Goal: Information Seeking & Learning: Understand process/instructions

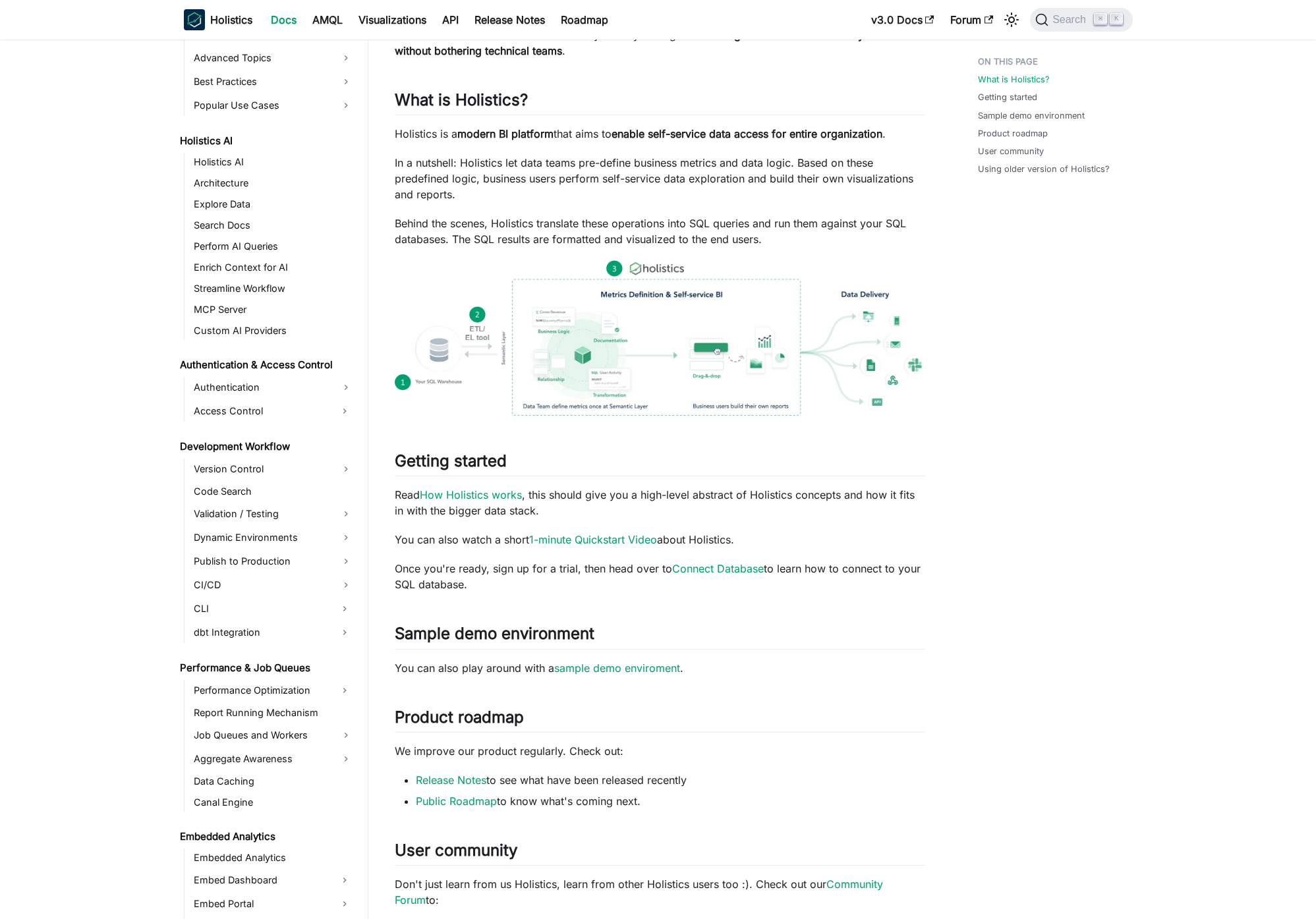
scroll to position [865, 0]
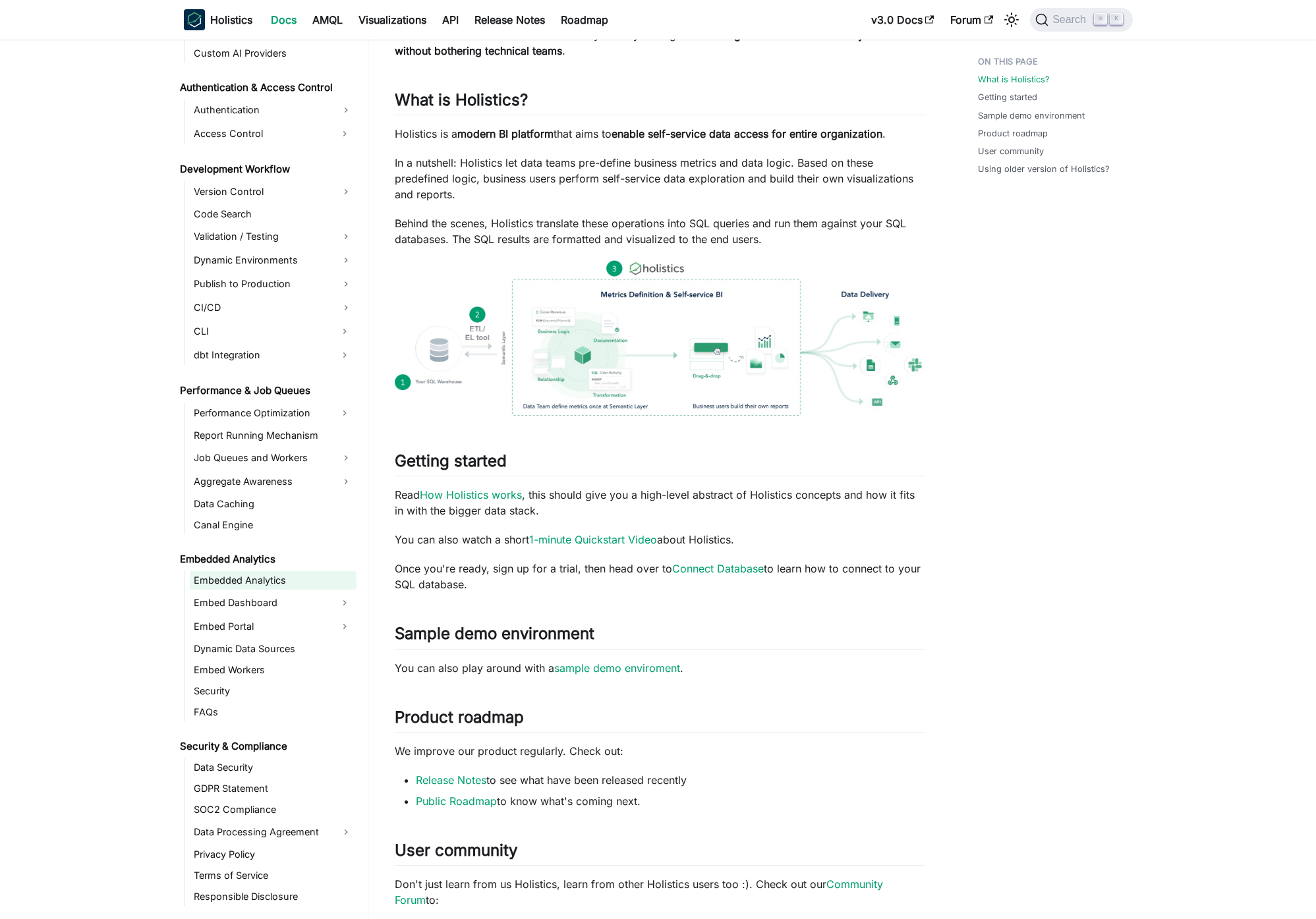
click at [275, 588] on link "Embedded Analytics" at bounding box center [273, 580] width 167 height 19
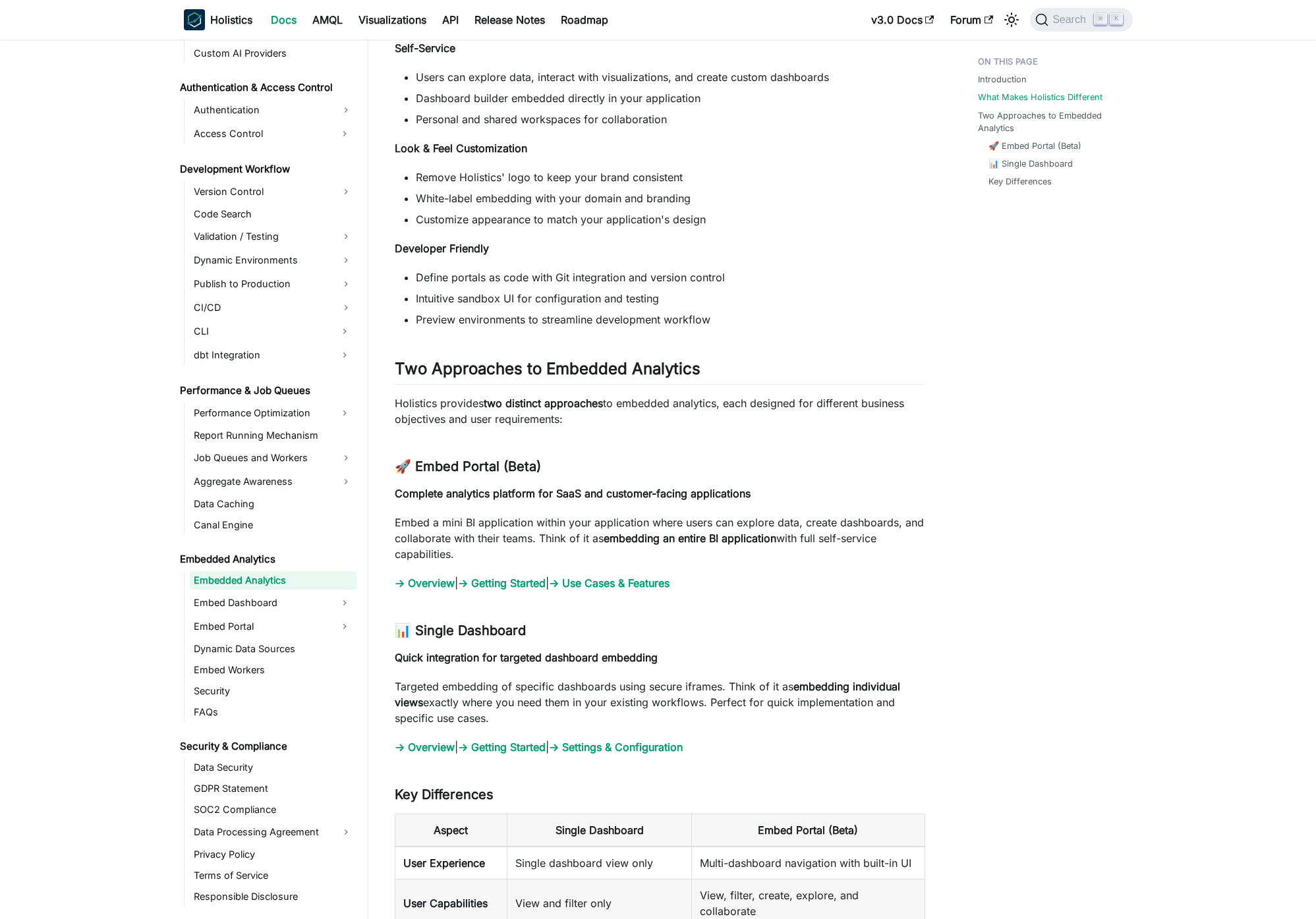
scroll to position [1223, 0]
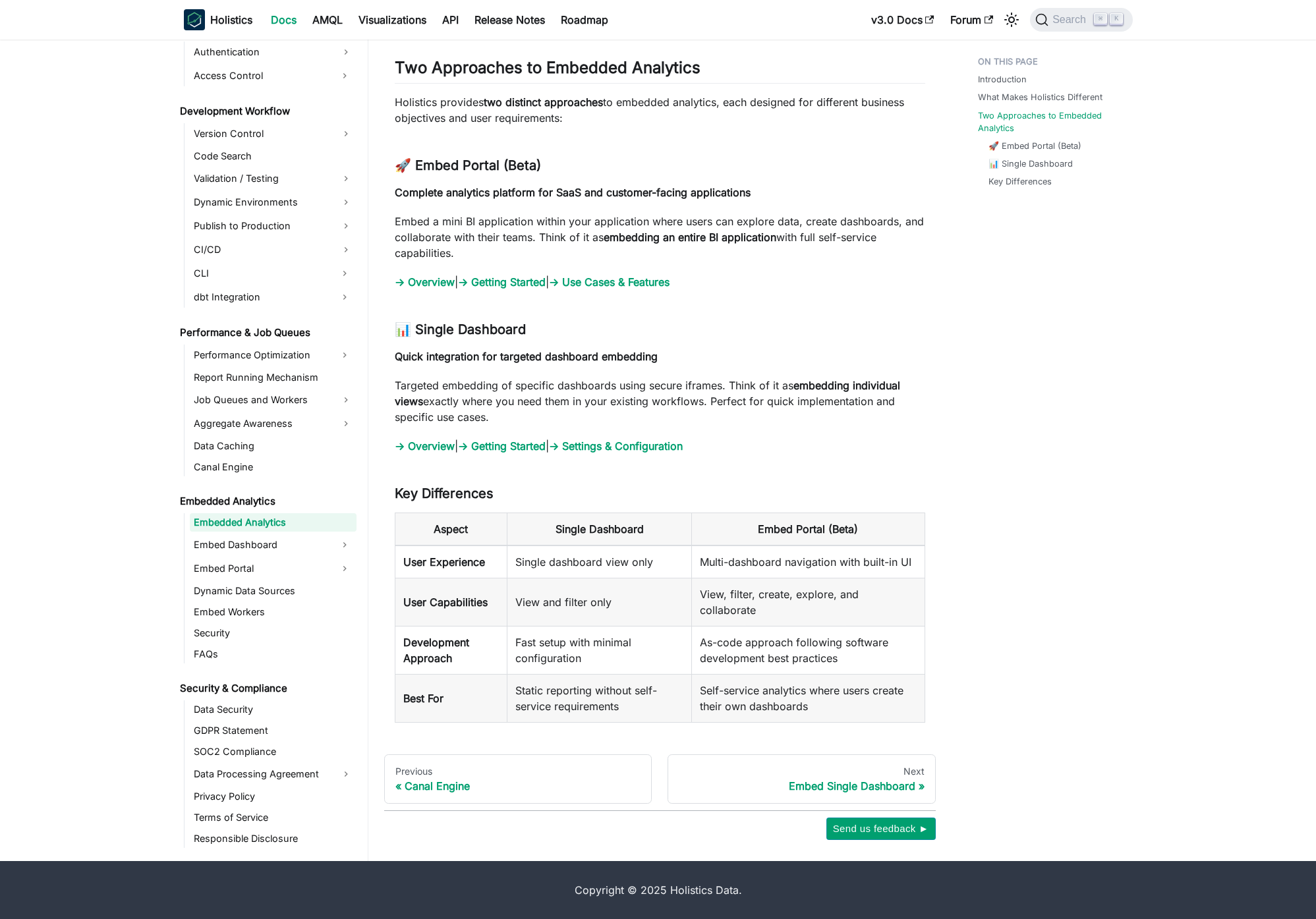
click at [277, 546] on link "Embed Dashboard" at bounding box center [260, 545] width 143 height 21
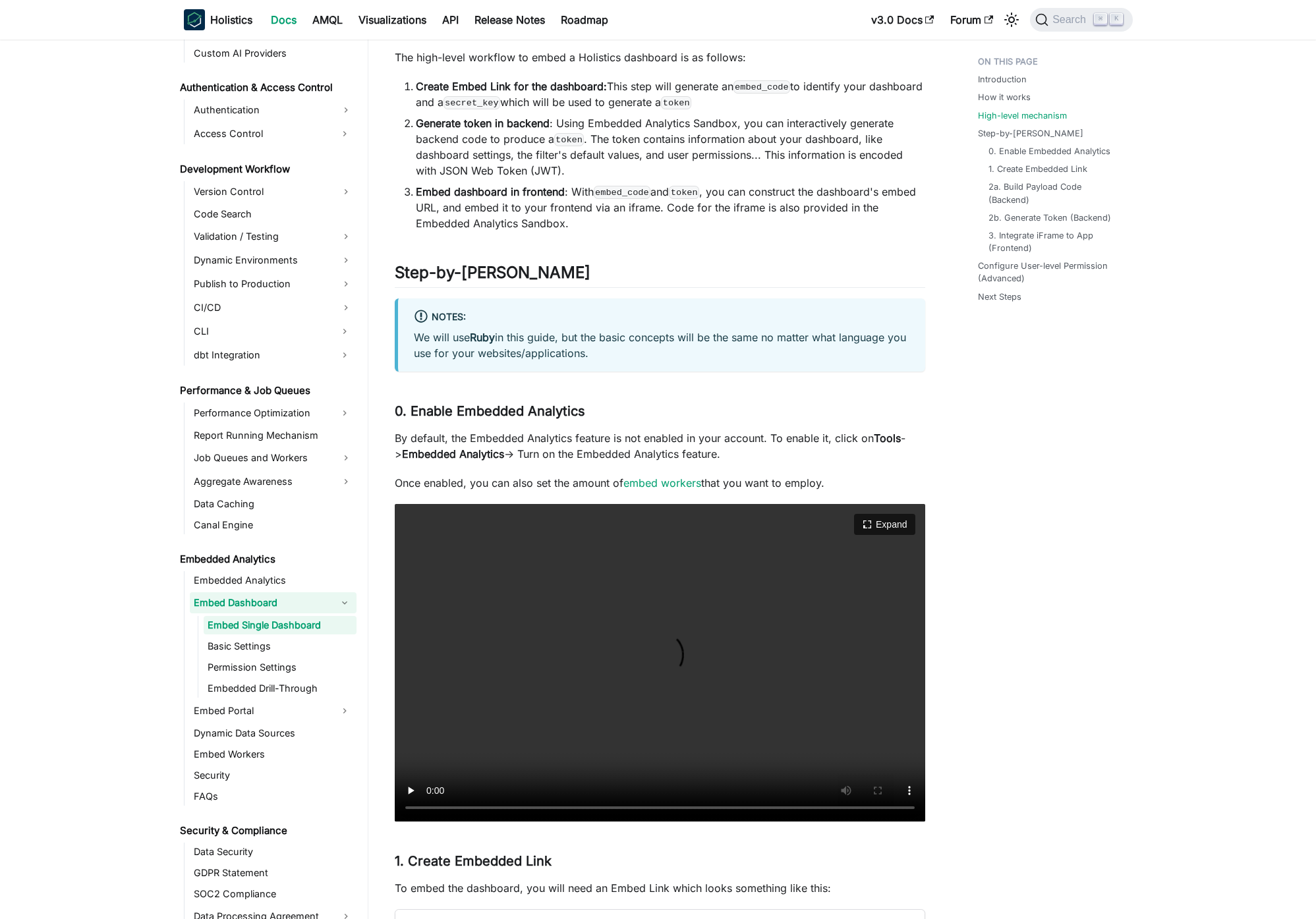
scroll to position [1481, 0]
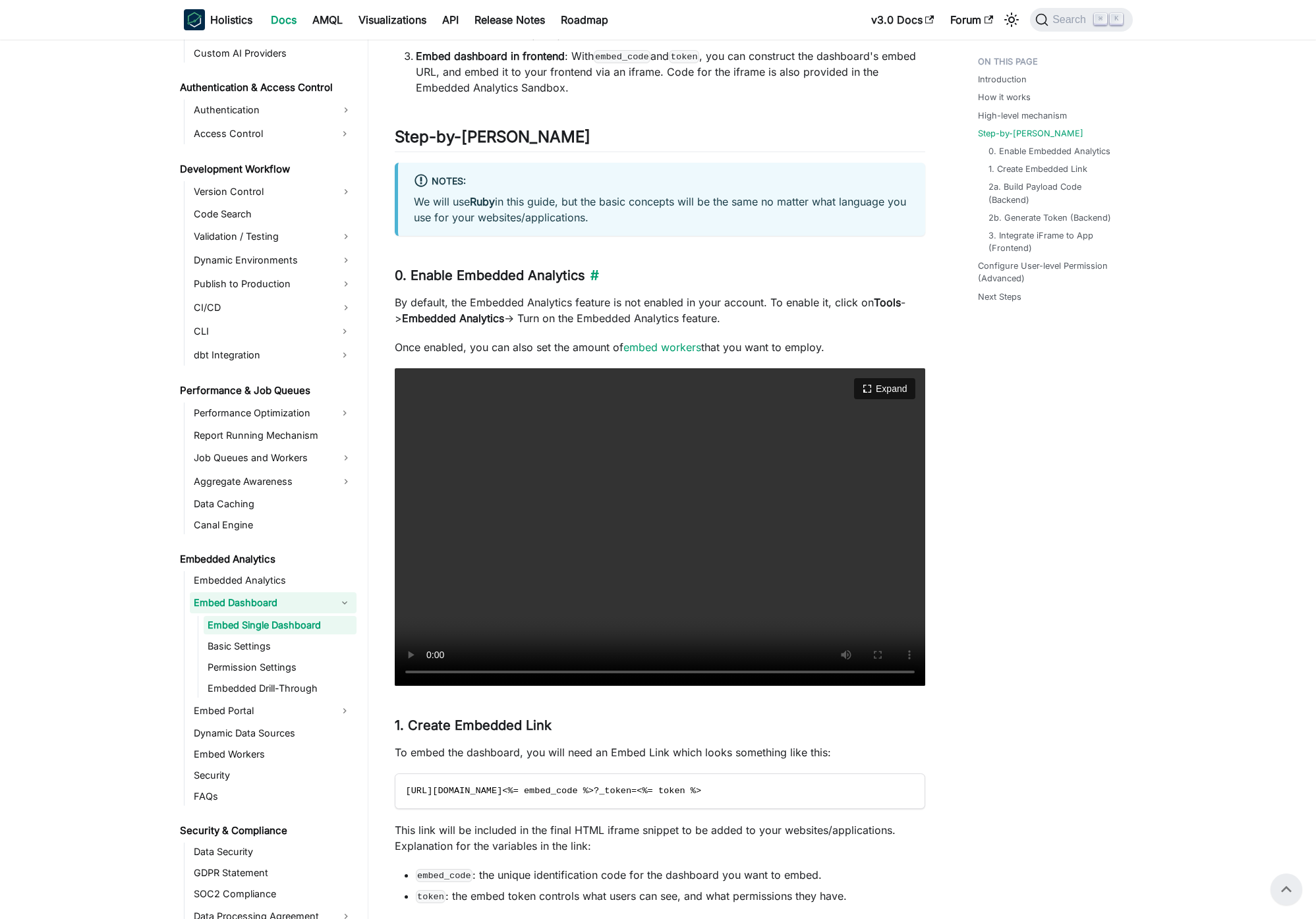
click at [598, 276] on link "​" at bounding box center [592, 275] width 14 height 16
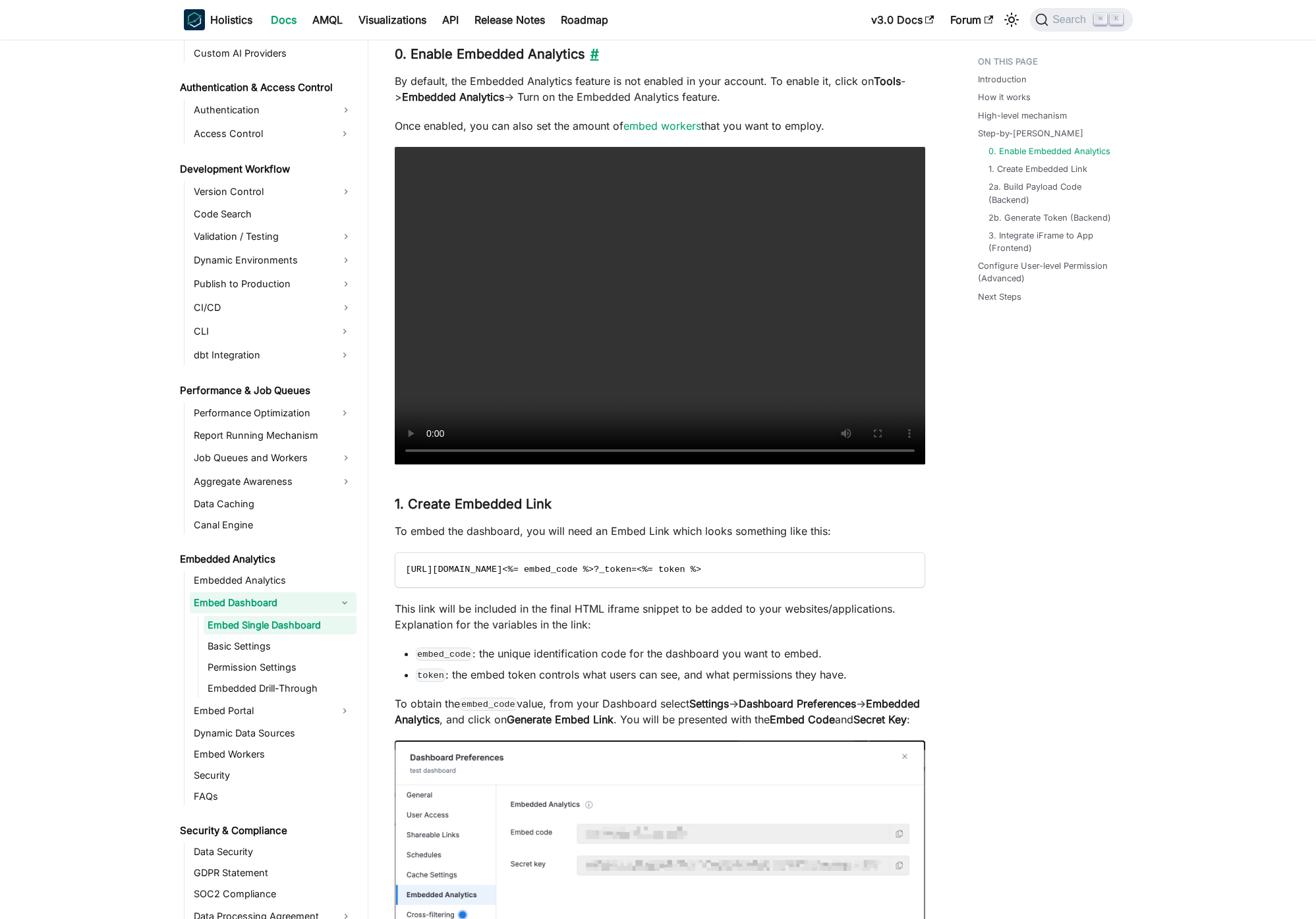
click at [599, 49] on link "​" at bounding box center [592, 54] width 14 height 16
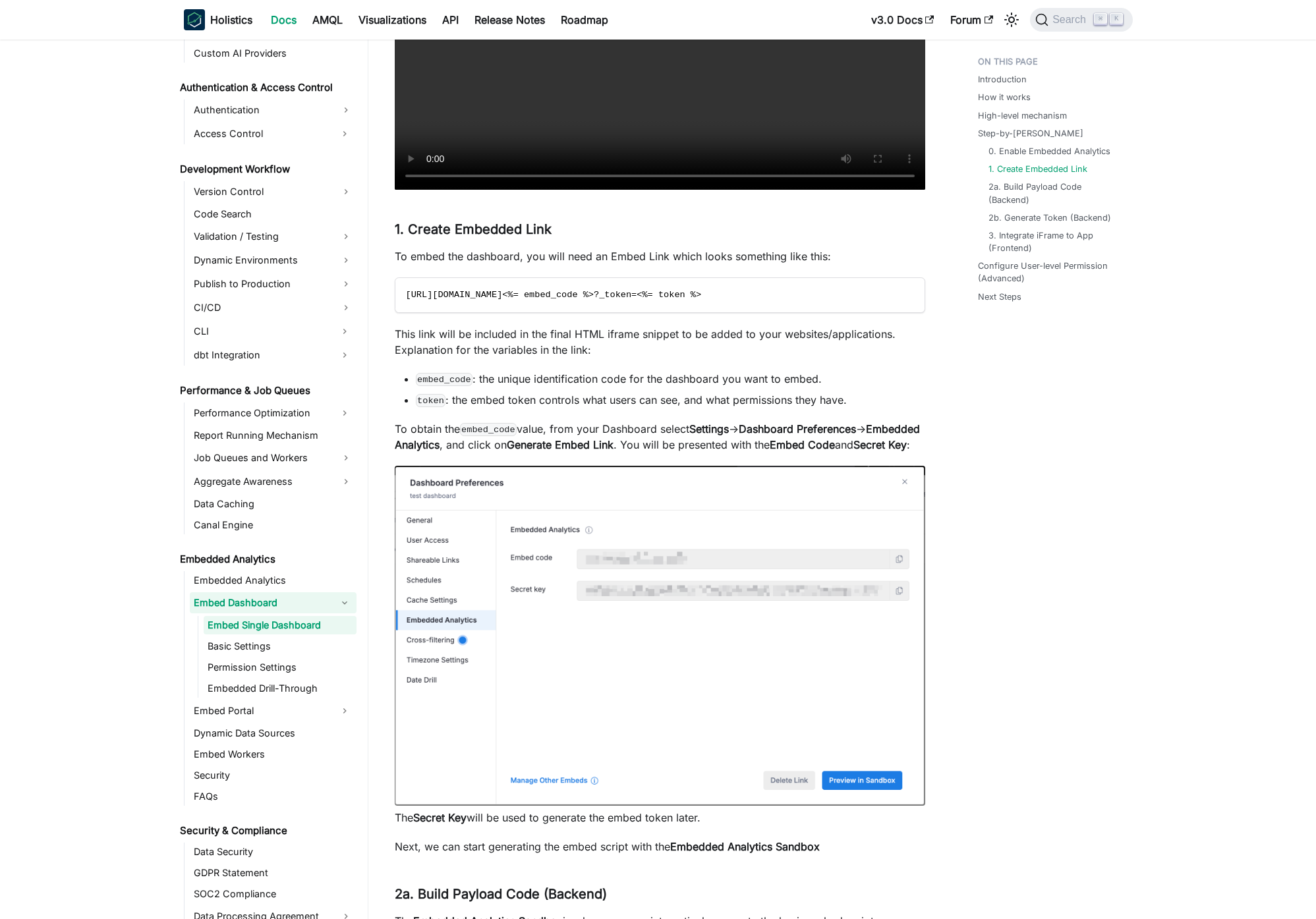
scroll to position [2125, 0]
